Goal: Task Accomplishment & Management: Use online tool/utility

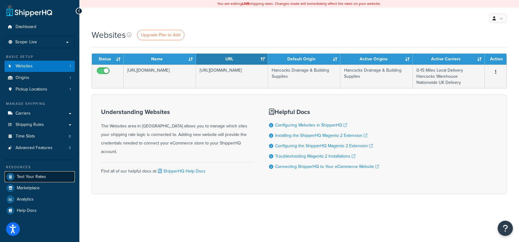
click at [26, 178] on span "Test Your Rates" at bounding box center [31, 176] width 29 height 5
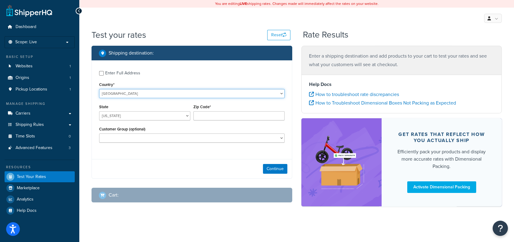
click at [174, 90] on select "[GEOGRAPHIC_DATA] [GEOGRAPHIC_DATA] [GEOGRAPHIC_DATA] [GEOGRAPHIC_DATA] [GEOGRA…" at bounding box center [191, 93] width 185 height 9
select select "GB"
click at [99, 89] on select "[GEOGRAPHIC_DATA] [GEOGRAPHIC_DATA] [GEOGRAPHIC_DATA] [GEOGRAPHIC_DATA] [GEOGRA…" at bounding box center [191, 93] width 185 height 9
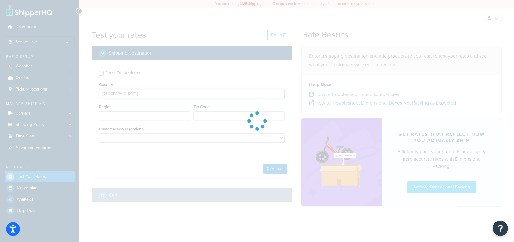
type input "AL"
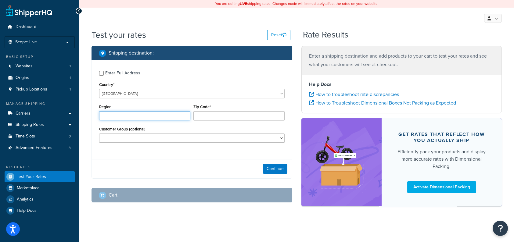
click at [150, 118] on input "Region" at bounding box center [144, 115] width 91 height 9
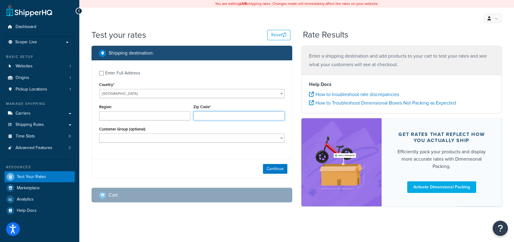
click at [235, 117] on input "Zip Code*" at bounding box center [238, 115] width 91 height 9
type input "CM23 3BA"
click at [229, 165] on div "Continue" at bounding box center [192, 168] width 200 height 19
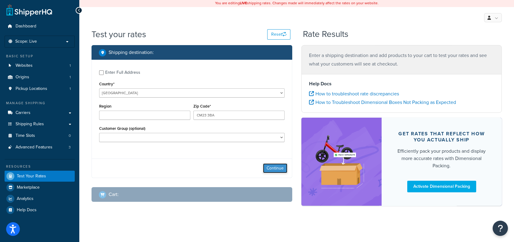
click at [267, 167] on button "Continue" at bounding box center [275, 169] width 24 height 10
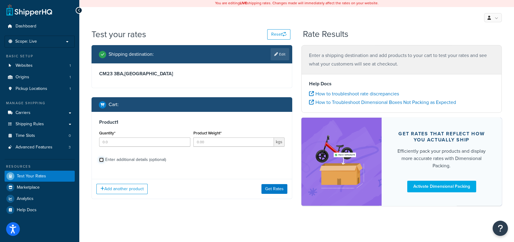
click at [100, 159] on input "Enter additional details (optional)" at bounding box center [101, 160] width 5 height 5
checkbox input "true"
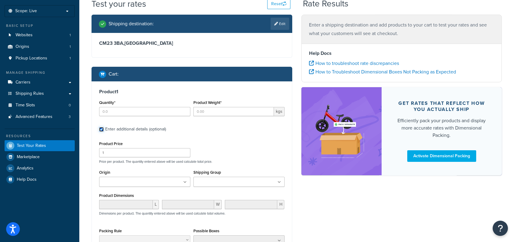
scroll to position [62, 0]
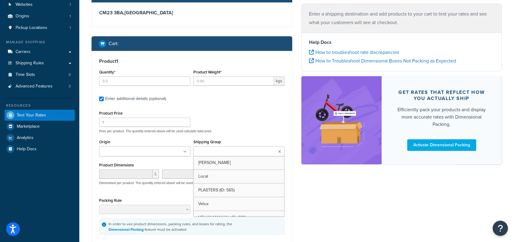
click at [214, 146] on ul at bounding box center [238, 151] width 91 height 10
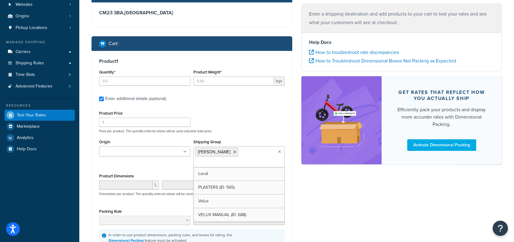
click at [221, 125] on div "Product Price 1 Price per product. The quantity entered above will be used calc…" at bounding box center [192, 121] width 189 height 24
click at [117, 78] on input "Quantity*" at bounding box center [144, 81] width 91 height 9
type input "2"
click at [228, 80] on input "Product Weight*" at bounding box center [233, 81] width 81 height 9
type input "3.00"
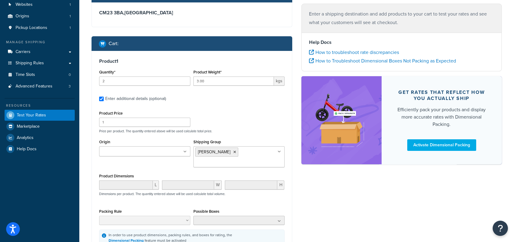
click at [232, 113] on div "Product Price 1 Price per product. The quantity entered above will be used calc…" at bounding box center [192, 121] width 189 height 24
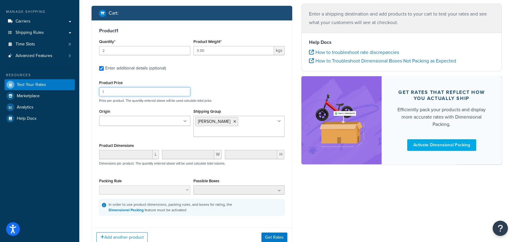
click at [143, 94] on input "1" at bounding box center [144, 91] width 91 height 9
type input "140"
click at [244, 95] on div "Product Price 140 Price per product. The quantity entered above will be used ca…" at bounding box center [192, 91] width 189 height 24
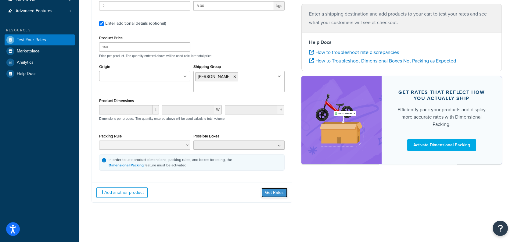
click at [268, 192] on button "Get Rates" at bounding box center [274, 193] width 26 height 10
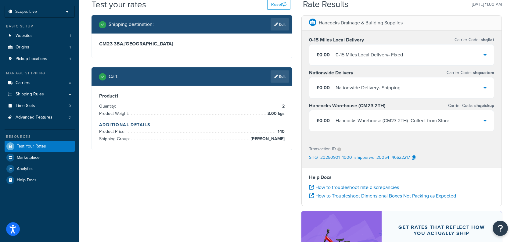
scroll to position [0, 0]
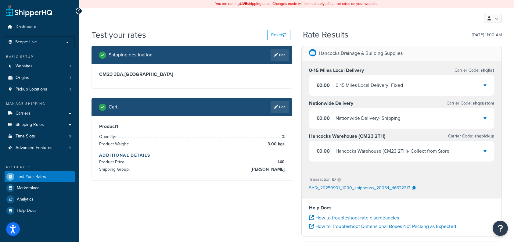
click at [484, 85] on icon at bounding box center [485, 85] width 3 height 5
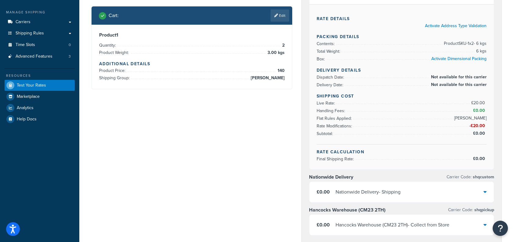
scroll to position [122, 0]
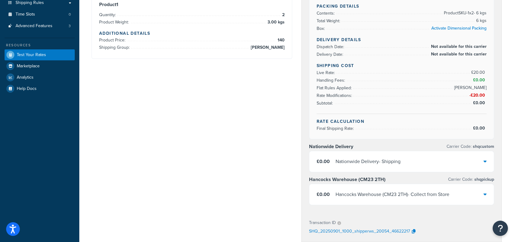
click at [481, 156] on div "£0.00 Nationwide Delivery - Shipping" at bounding box center [401, 161] width 185 height 21
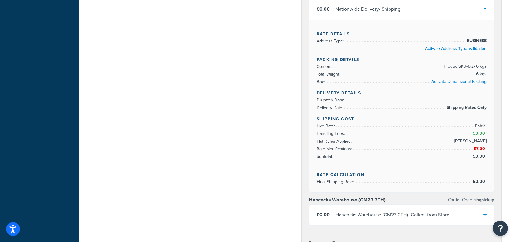
scroll to position [336, 0]
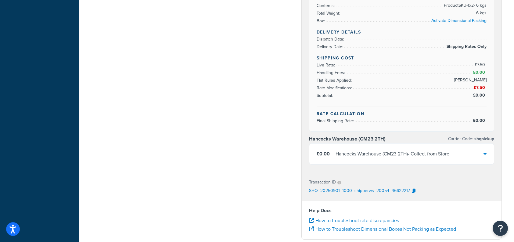
click at [476, 150] on div "£0.00 Hancocks Warehouse (CM23 2TH) - Collect from Store" at bounding box center [401, 154] width 185 height 21
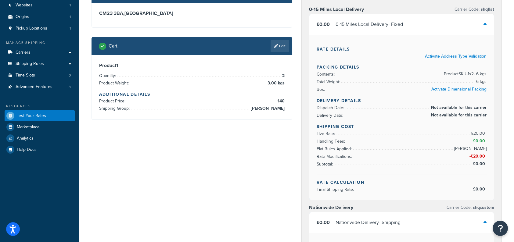
scroll to position [0, 0]
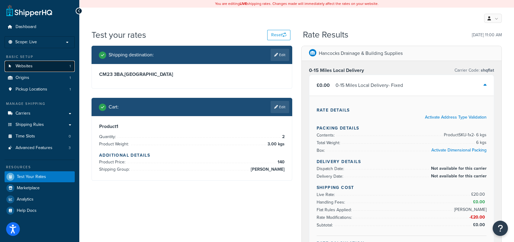
click at [36, 63] on link "Websites 1" at bounding box center [40, 66] width 70 height 11
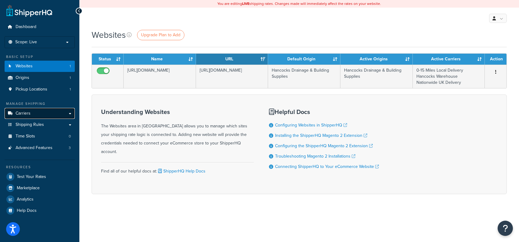
click at [34, 114] on link "Carriers" at bounding box center [40, 113] width 70 height 11
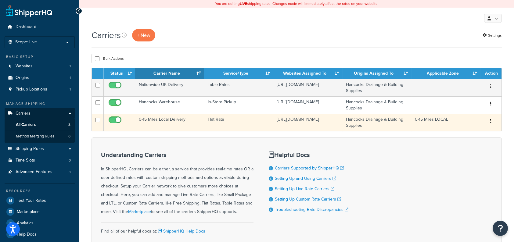
click at [115, 121] on input "checkbox" at bounding box center [115, 122] width 17 height 8
checkbox input "false"
